Goal: Information Seeking & Learning: Learn about a topic

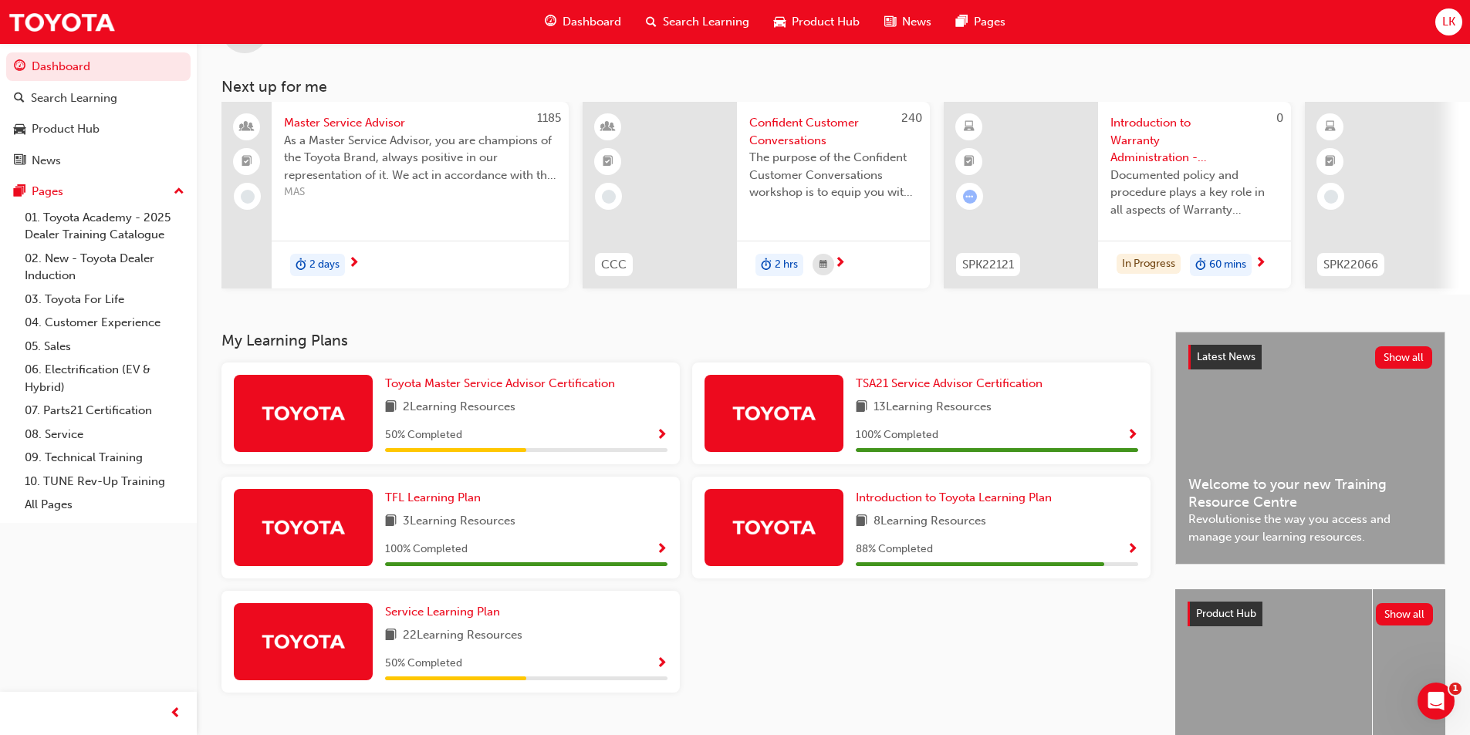
scroll to position [187, 0]
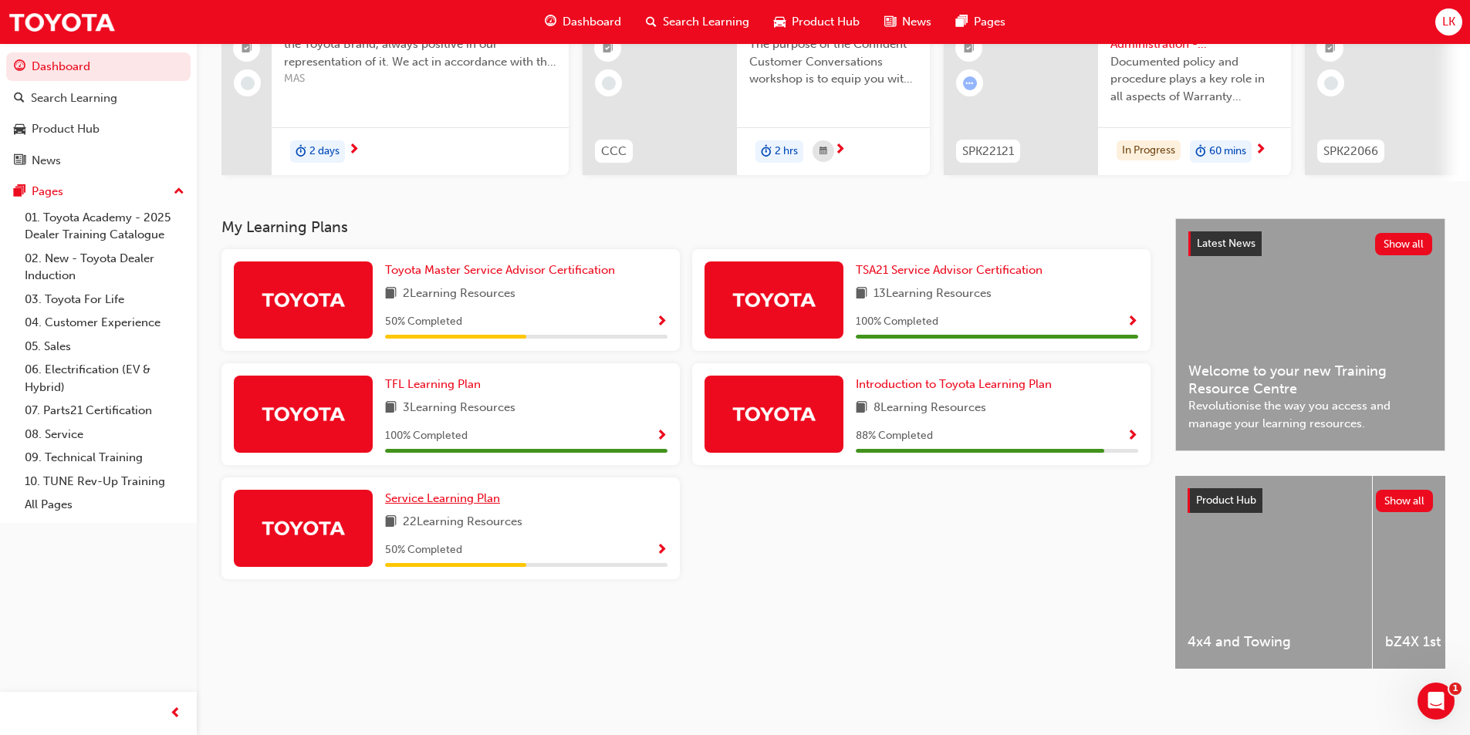
click at [457, 495] on span "Service Learning Plan" at bounding box center [442, 498] width 115 height 14
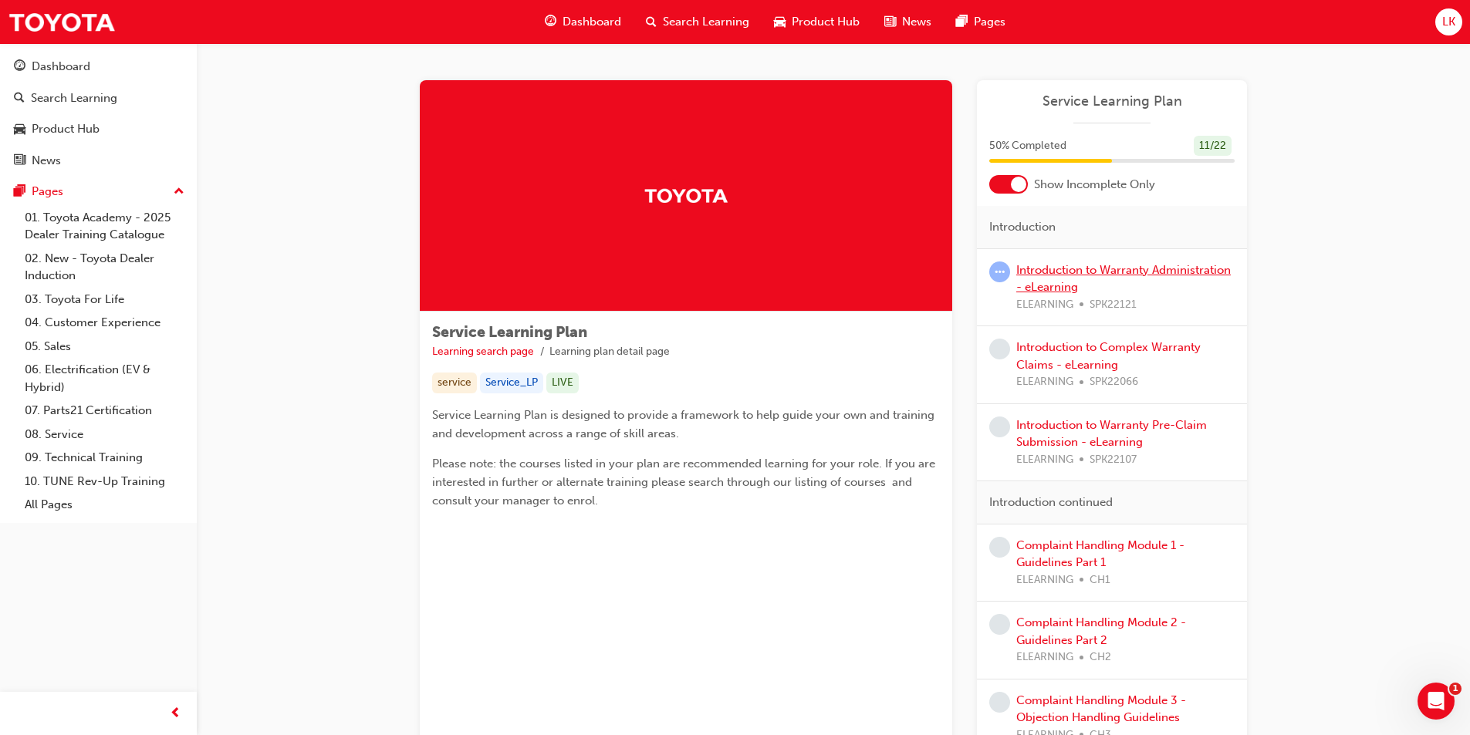
click at [1156, 271] on link "Introduction to Warranty Administration - eLearning" at bounding box center [1123, 279] width 214 height 32
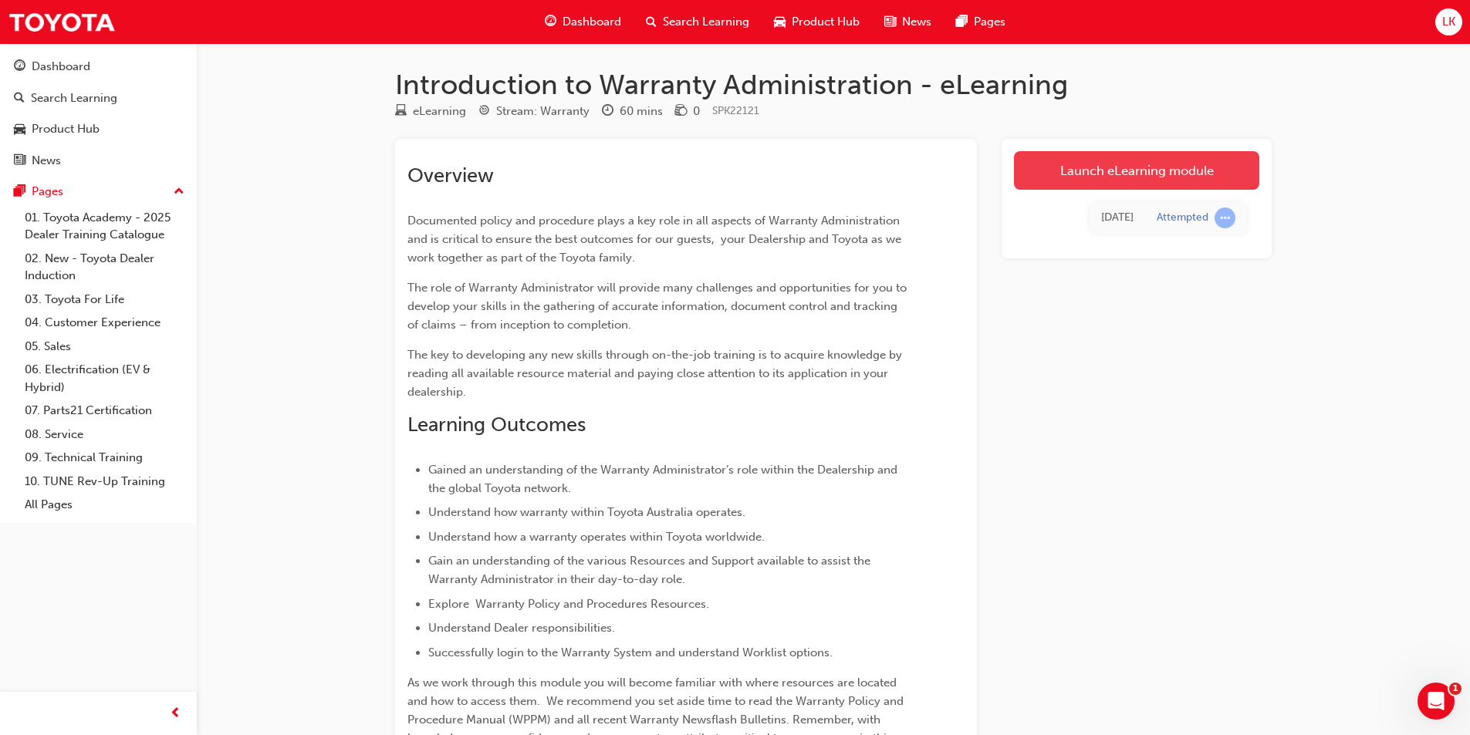
click at [1181, 167] on link "Launch eLearning module" at bounding box center [1136, 170] width 245 height 39
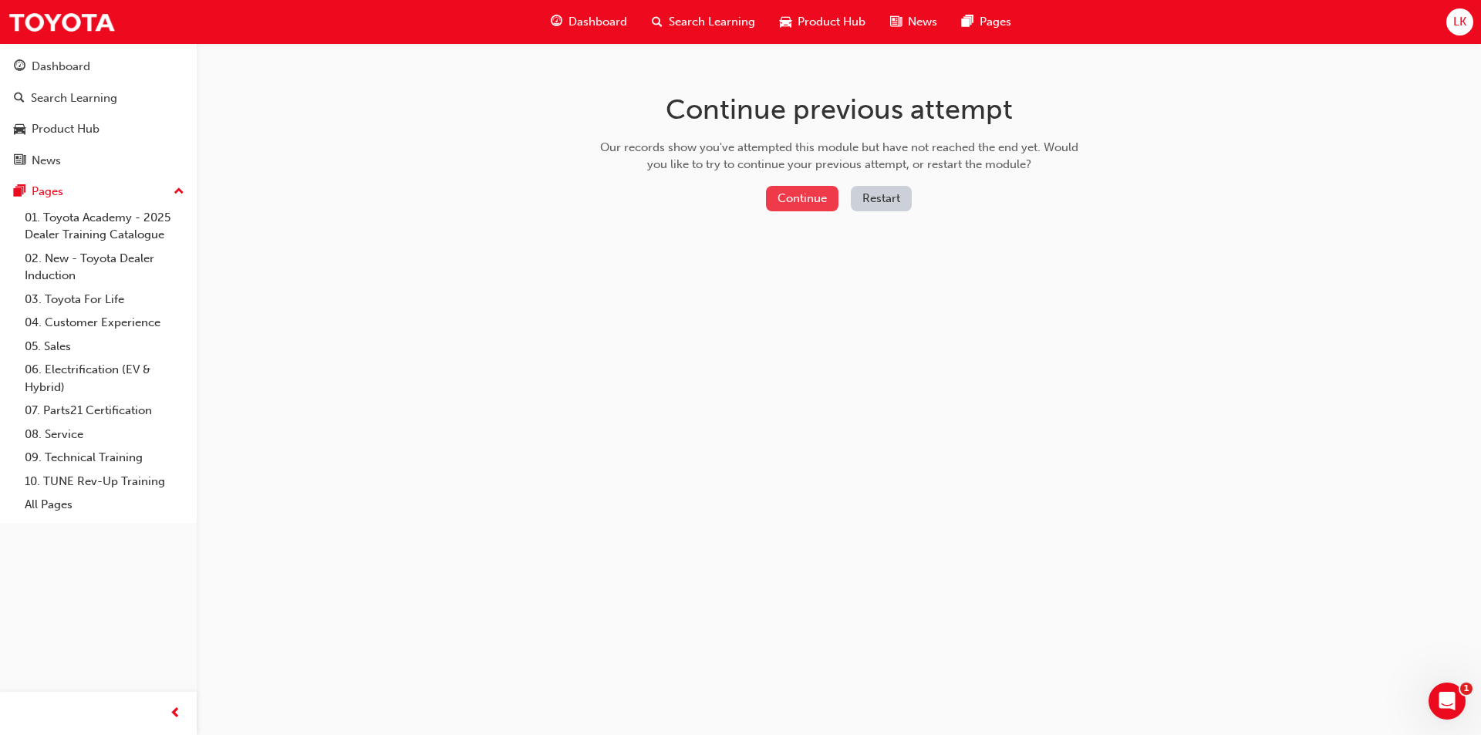
click at [813, 203] on button "Continue" at bounding box center [802, 198] width 73 height 25
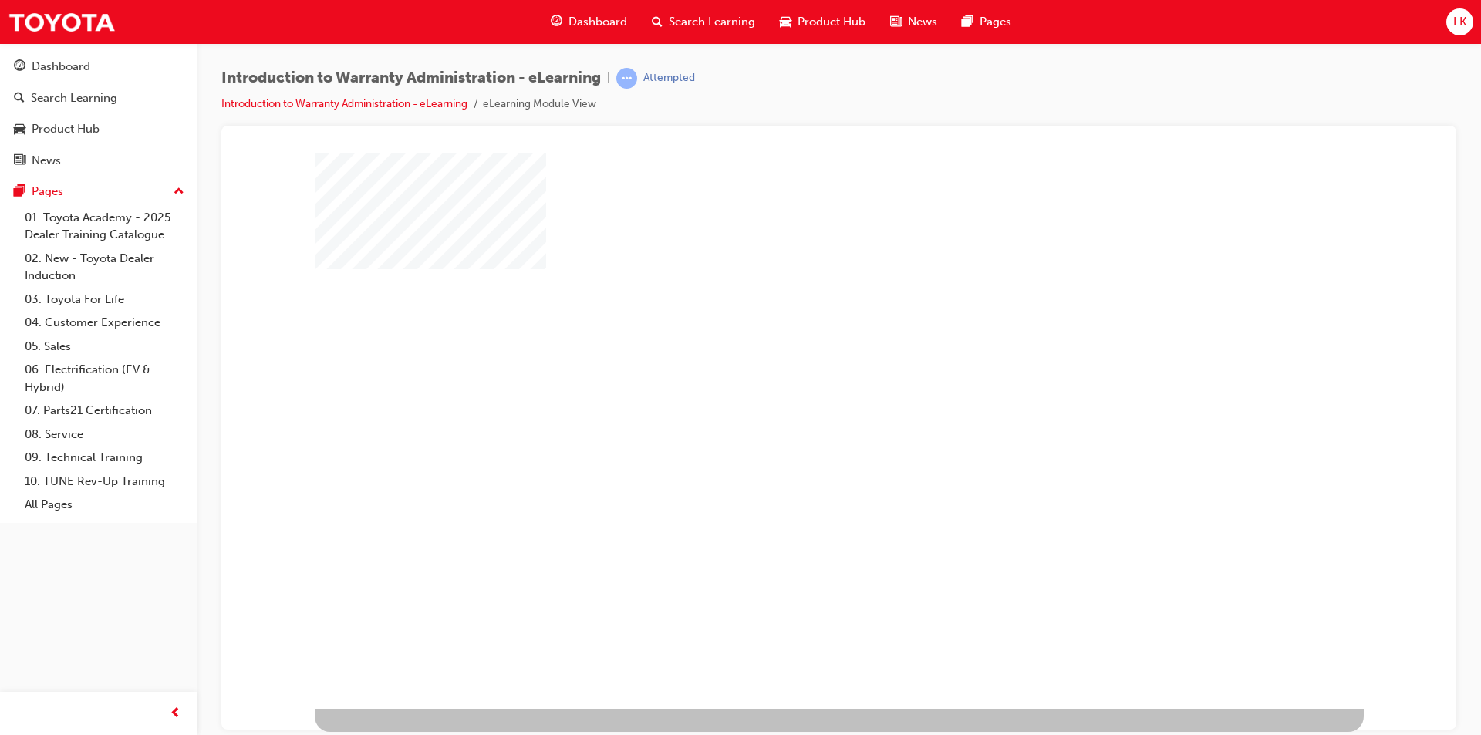
click at [795, 386] on div "play" at bounding box center [795, 386] width 0 height 0
